Goal: Information Seeking & Learning: Learn about a topic

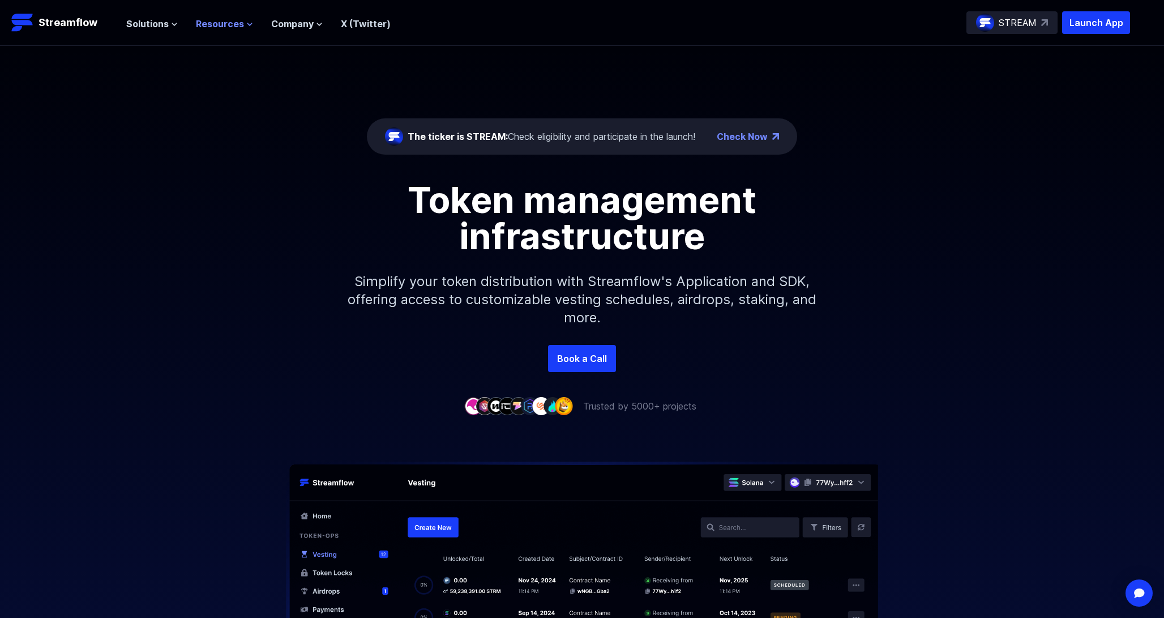
click at [228, 25] on span "Resources" at bounding box center [220, 24] width 48 height 14
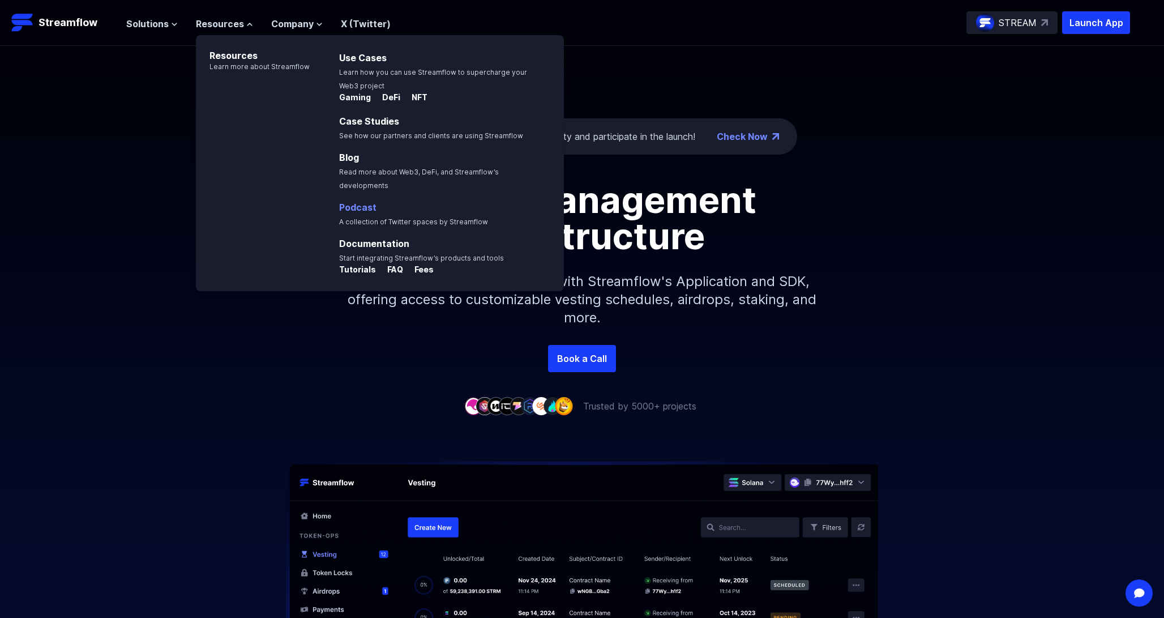
click at [356, 202] on link "Podcast" at bounding box center [357, 207] width 37 height 11
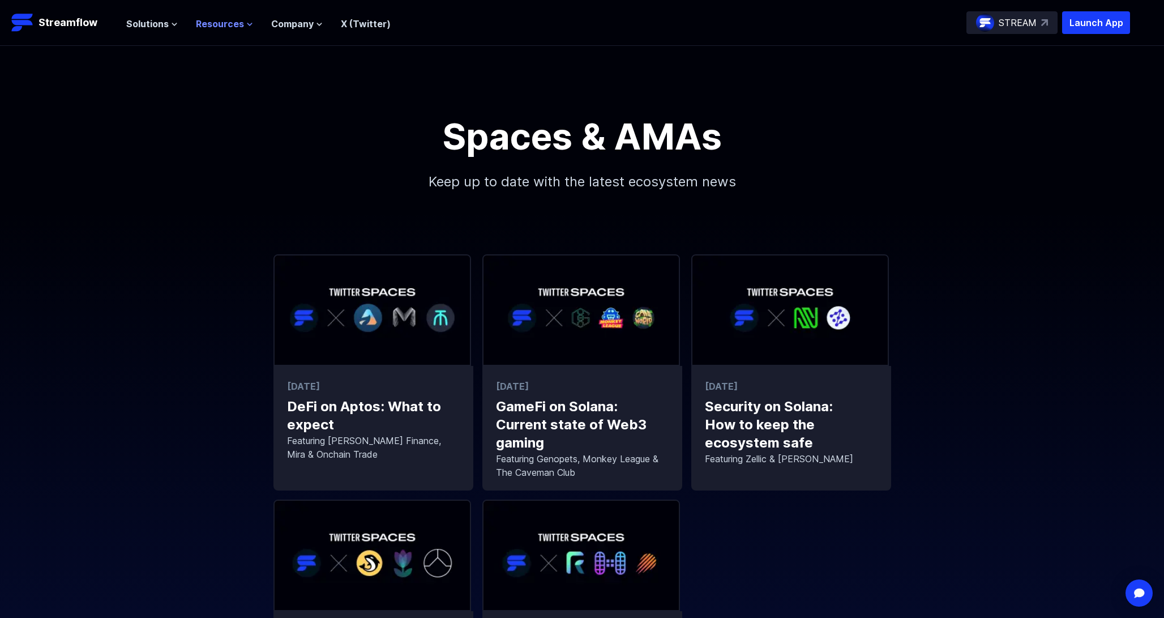
click at [199, 24] on span "Resources" at bounding box center [220, 24] width 48 height 14
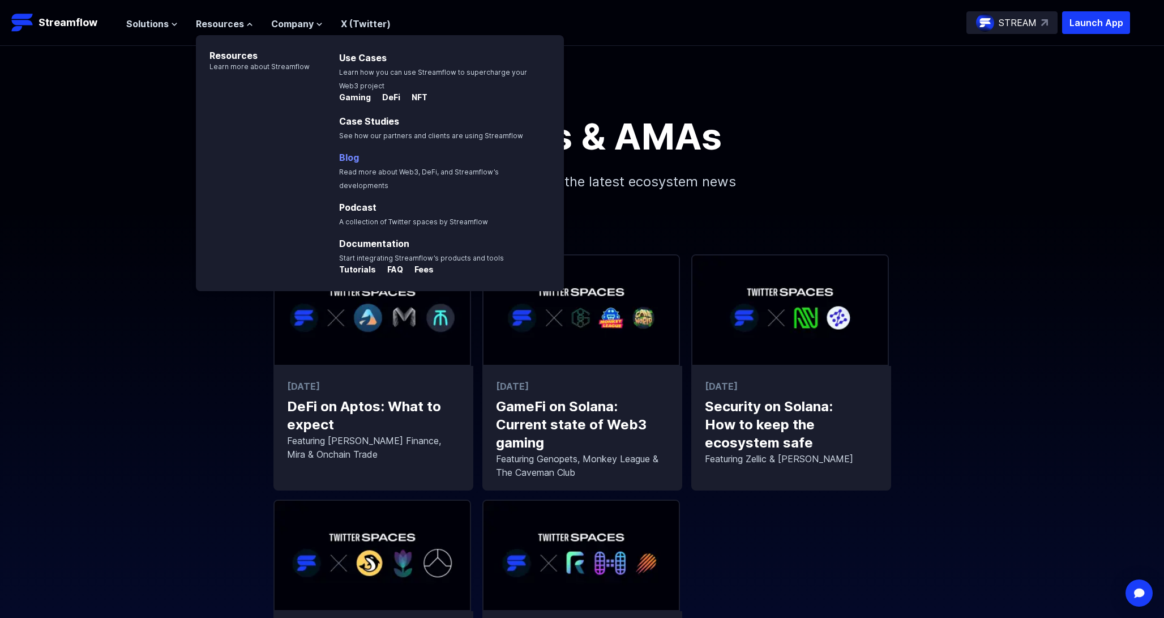
click at [349, 152] on link "Blog" at bounding box center [349, 157] width 20 height 11
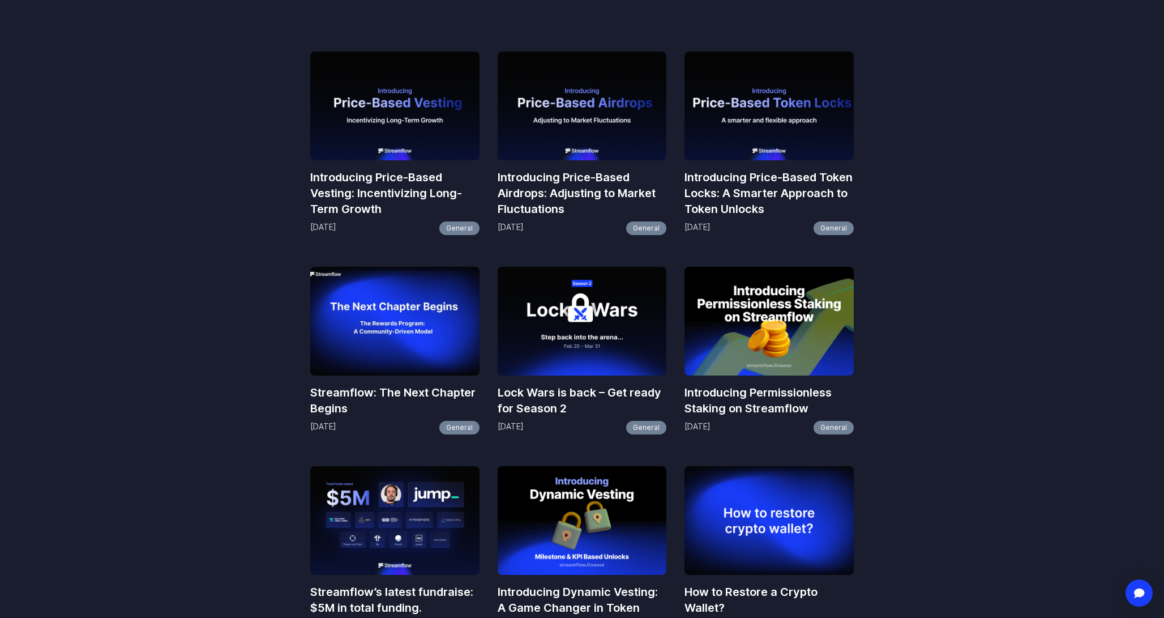
scroll to position [500, 0]
click at [409, 320] on img at bounding box center [394, 320] width 169 height 109
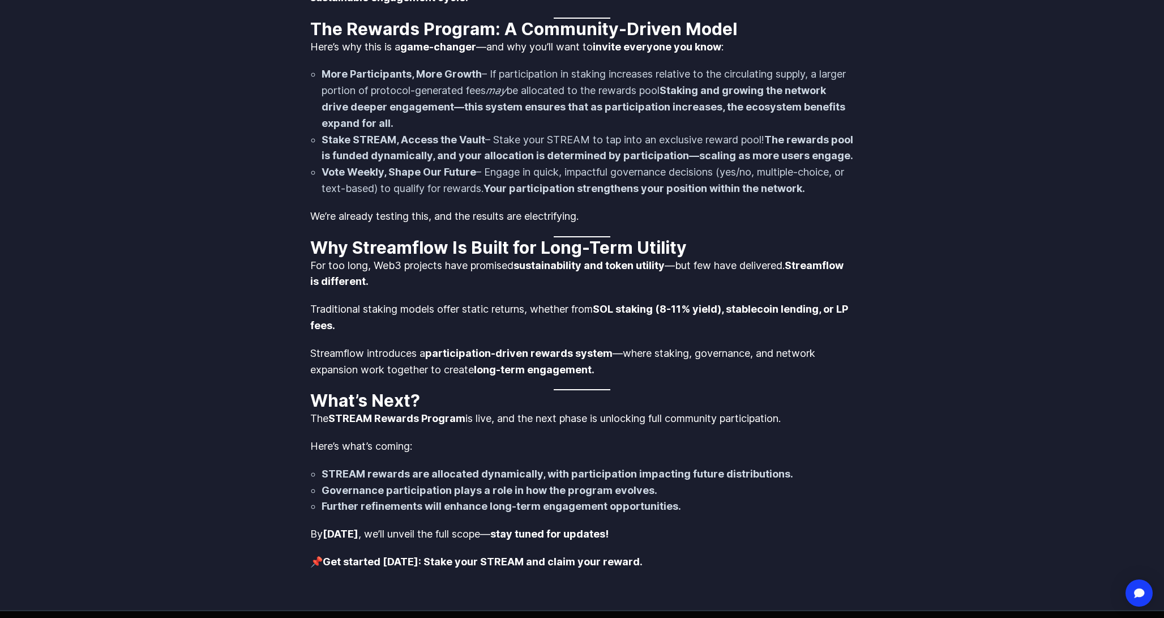
scroll to position [878, 0]
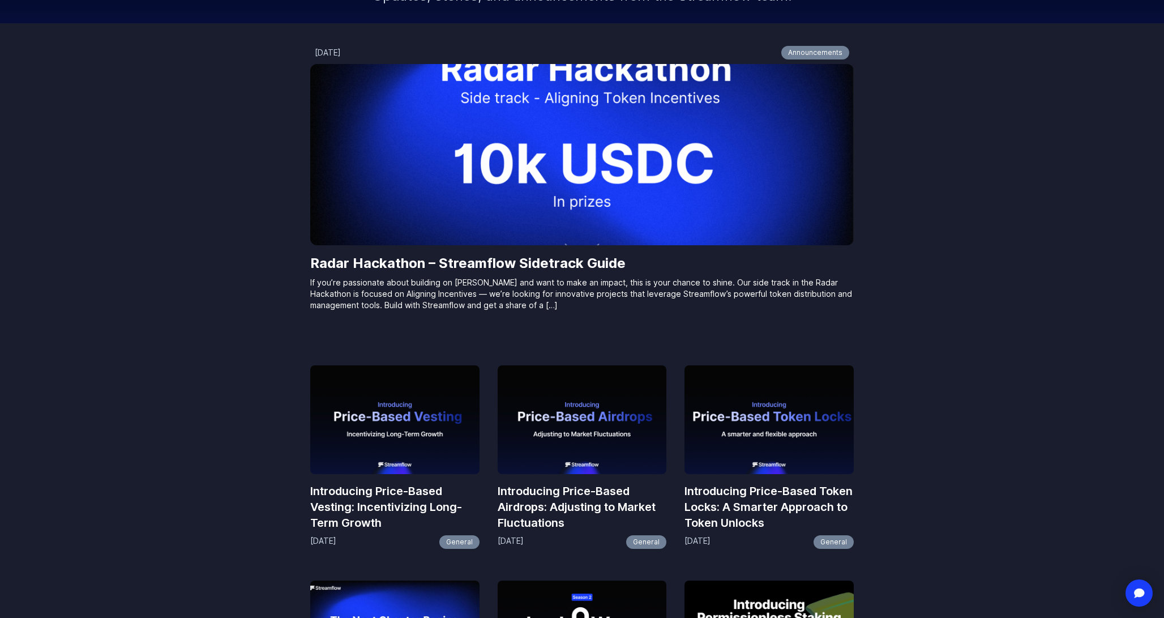
scroll to position [183, 0]
